Goal: Transaction & Acquisition: Purchase product/service

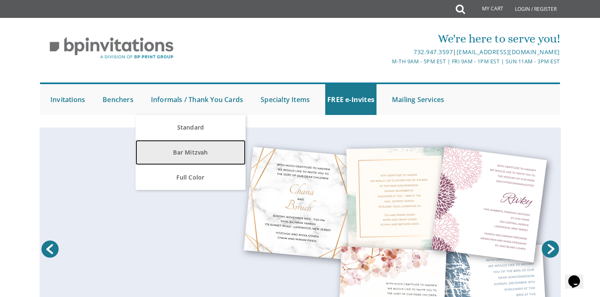
click at [185, 152] on link "Bar Mitzvah" at bounding box center [190, 152] width 110 height 25
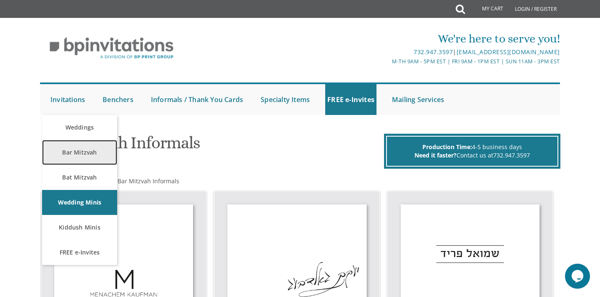
click at [86, 159] on link "Bar Mitzvah" at bounding box center [79, 152] width 75 height 25
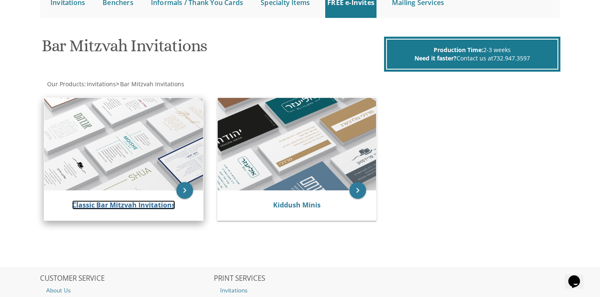
click at [105, 205] on link "Classic Bar Mitzvah Invitations" at bounding box center [123, 204] width 103 height 9
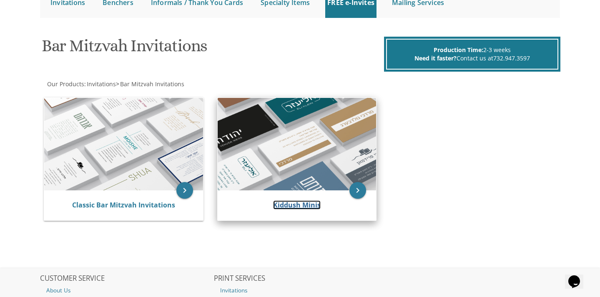
click at [297, 201] on link "Kiddush Minis" at bounding box center [297, 204] width 48 height 9
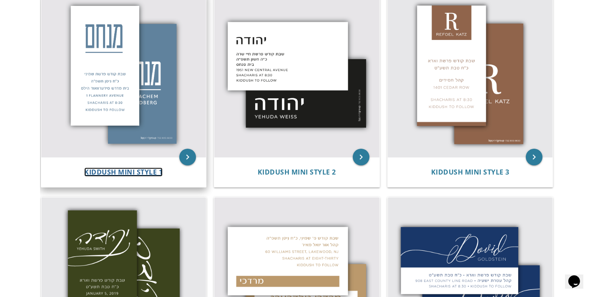
click at [136, 171] on span "Kiddush Mini Style 1" at bounding box center [123, 172] width 78 height 9
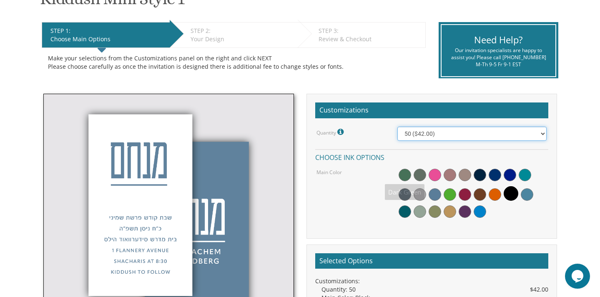
click at [441, 132] on select "50 ($42.00) 100 ($48.00) 150 ($54.00) 200 ($60.00) 250 ($66.00) 300 ($72.00)" at bounding box center [471, 134] width 149 height 14
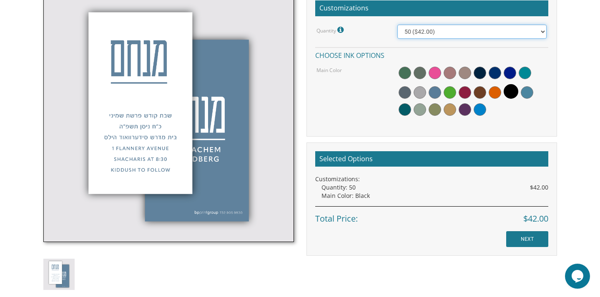
scroll to position [258, 0]
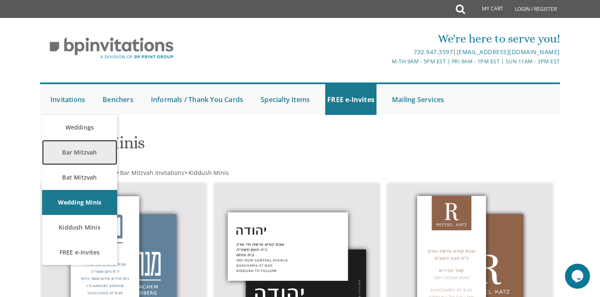
click at [78, 141] on link "Bar Mitzvah" at bounding box center [79, 152] width 75 height 25
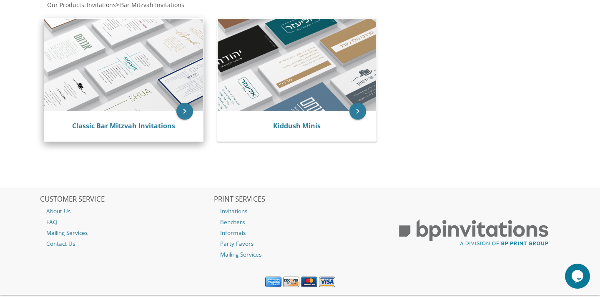
scroll to position [175, 0]
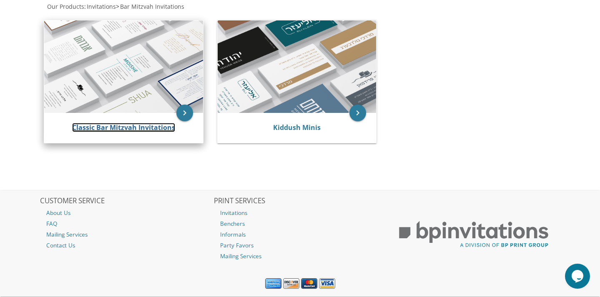
click at [101, 128] on link "Classic Bar Mitzvah Invitations" at bounding box center [123, 127] width 103 height 9
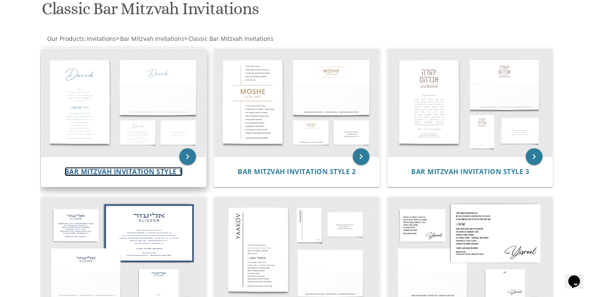
click at [98, 171] on span "Bar Mitzvah Invitation Style 1" at bounding box center [124, 171] width 118 height 9
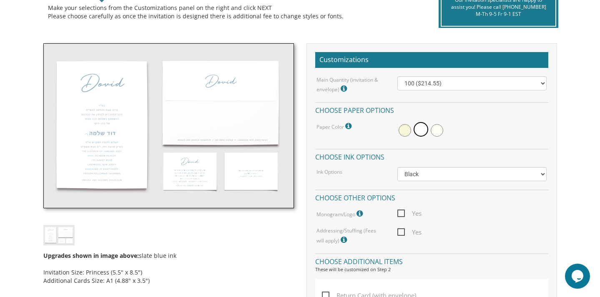
scroll to position [205, 0]
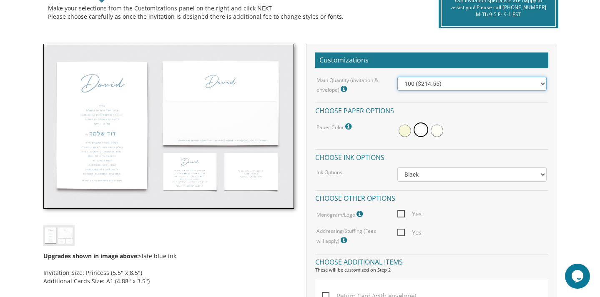
click at [428, 85] on select "100 ($214.55) 200 ($254.60) 300 ($294.25) 400 ($333.55) 500 ($373.90) 600 ($413…" at bounding box center [471, 84] width 149 height 14
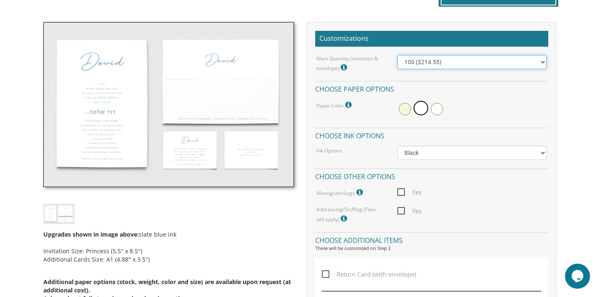
scroll to position [227, 0]
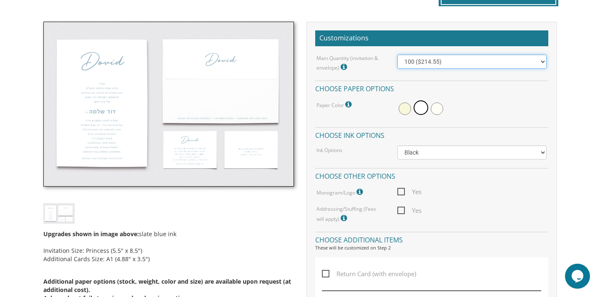
click at [431, 65] on select "100 ($214.55) 200 ($254.60) 300 ($294.25) 400 ($333.55) 500 ($373.90) 600 ($413…" at bounding box center [471, 62] width 149 height 14
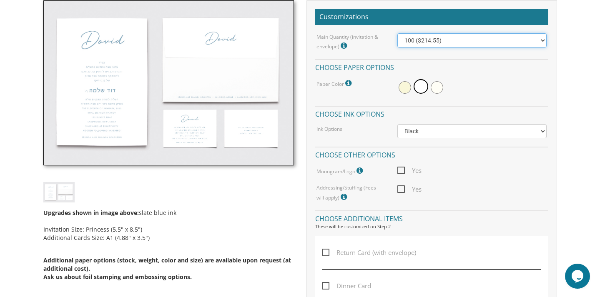
scroll to position [252, 0]
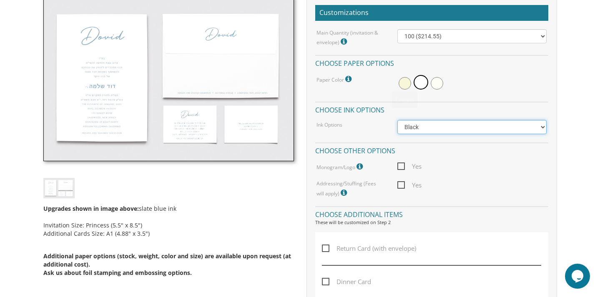
click at [431, 130] on select "Black Colored Ink ($65.00) Black + One Color ($100.00) Two Colors ($137.95)" at bounding box center [471, 127] width 149 height 14
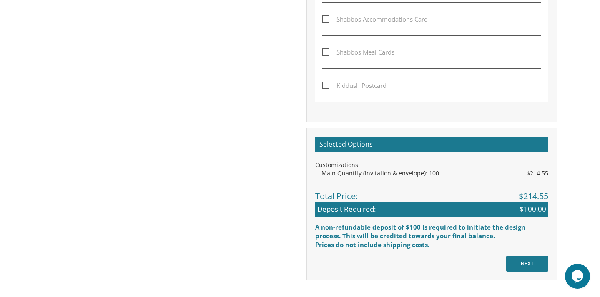
scroll to position [552, 0]
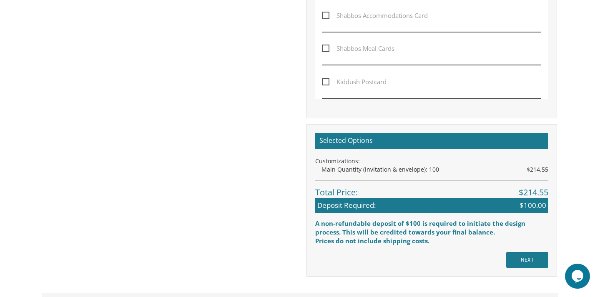
click at [358, 79] on span "Kiddush Postcard" at bounding box center [354, 82] width 65 height 10
click at [327, 79] on input "Kiddush Postcard" at bounding box center [324, 80] width 5 height 5
checkbox input "true"
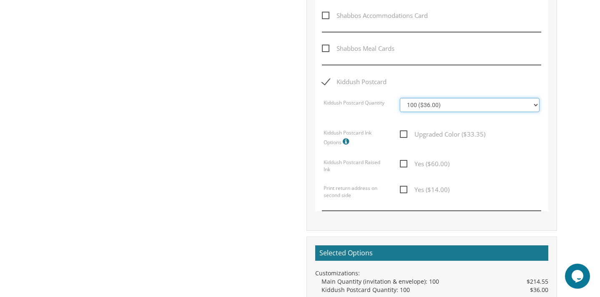
click at [454, 103] on select "100 ($36.00) 200 ($42.00) 300 ($48.00) 400 ($54.00) 500 ($60.00) 600 ($66.00) 7…" at bounding box center [470, 105] width 140 height 14
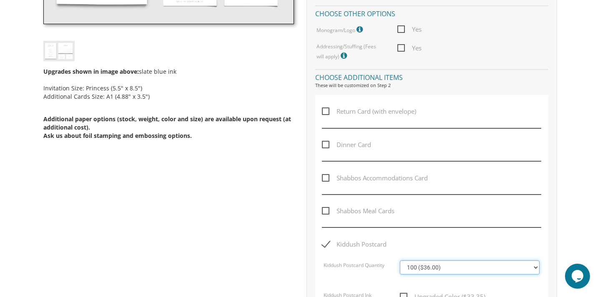
scroll to position [390, 0]
